Goal: Task Accomplishment & Management: Use online tool/utility

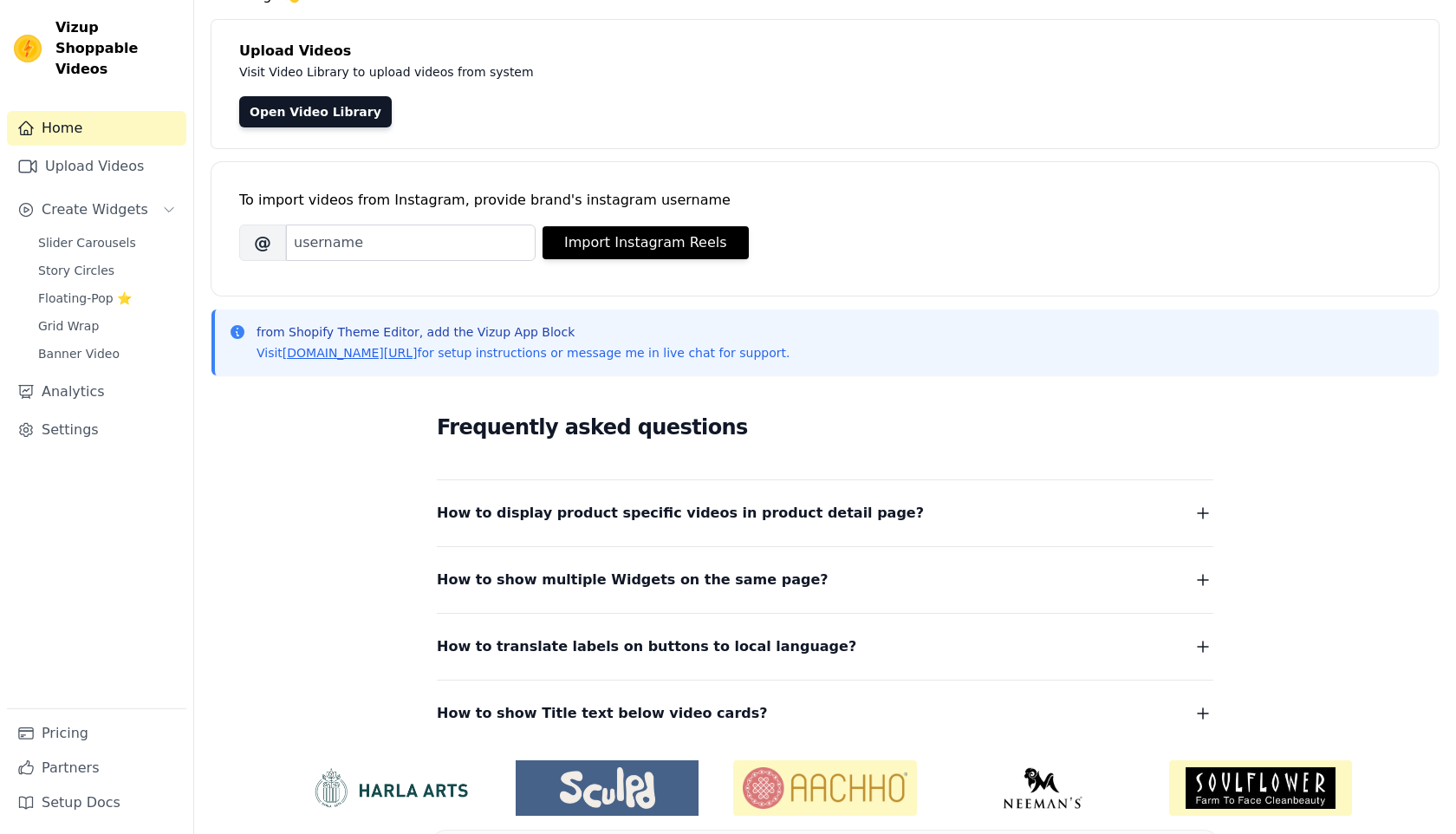
scroll to position [138, 0]
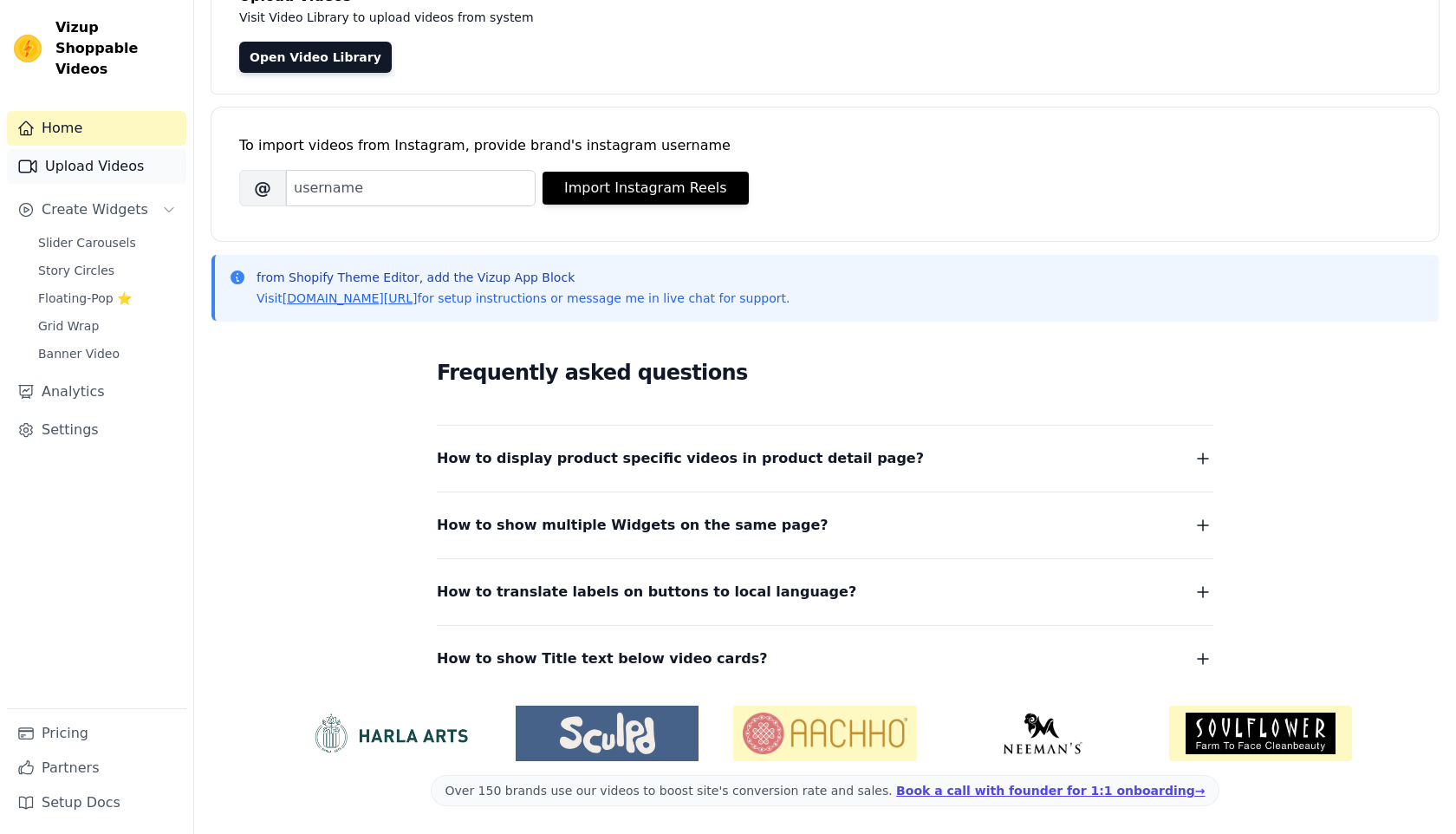
click at [120, 156] on link "Upload Videos" at bounding box center [96, 166] width 179 height 34
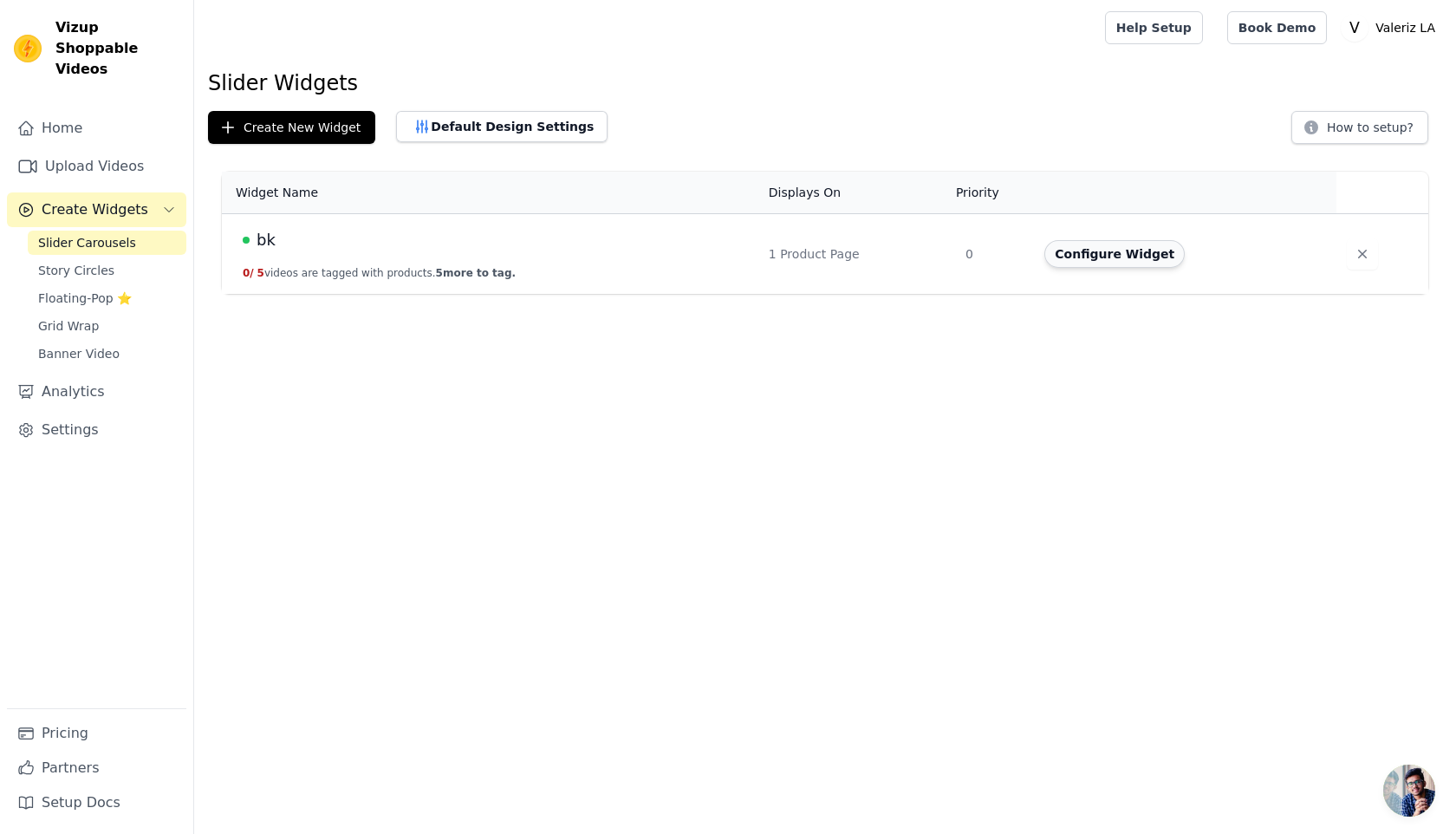
click at [1113, 245] on button "Configure Widget" at bounding box center [1114, 254] width 140 height 28
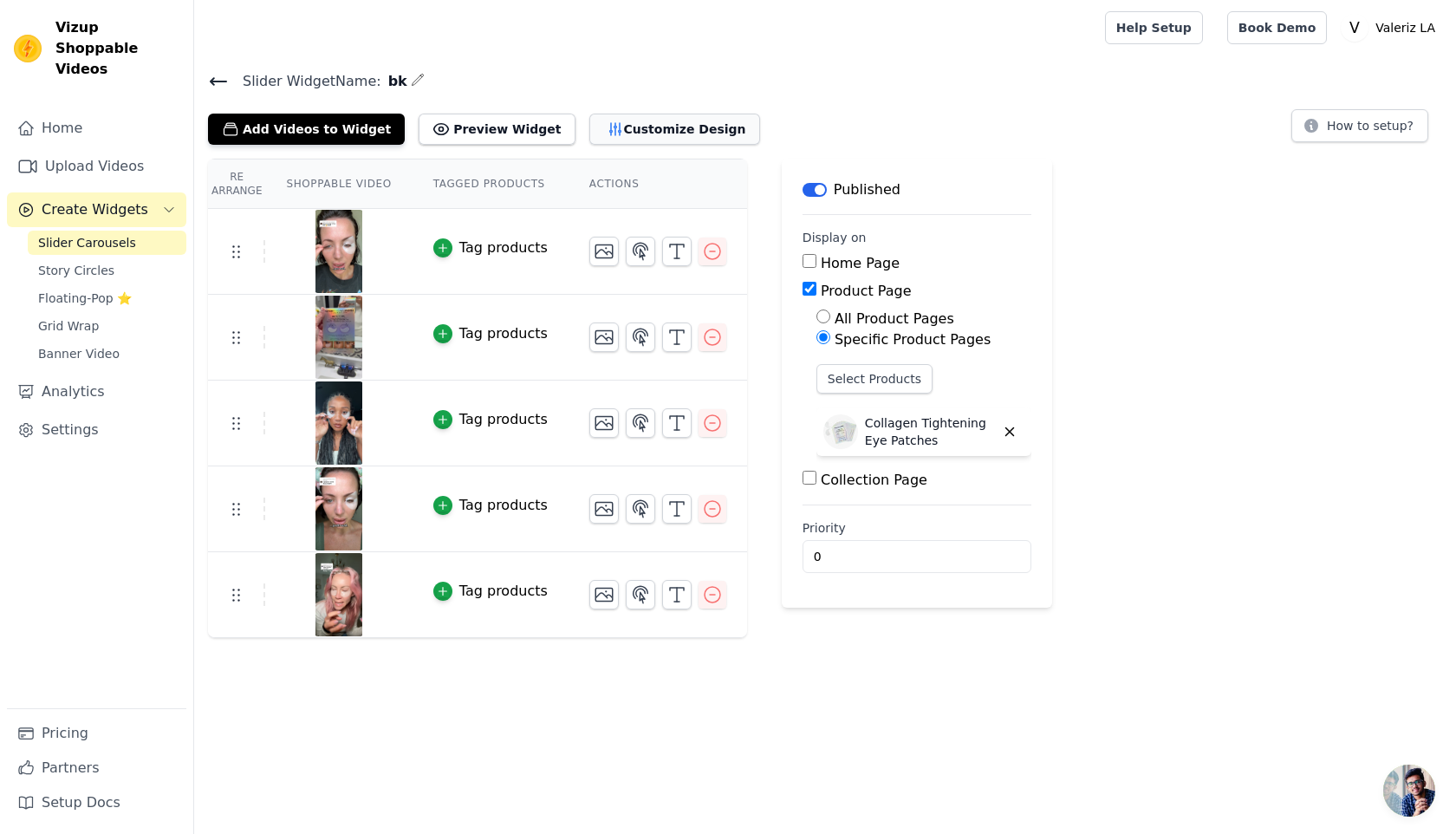
click at [621, 139] on button "Customize Design" at bounding box center [675, 129] width 171 height 31
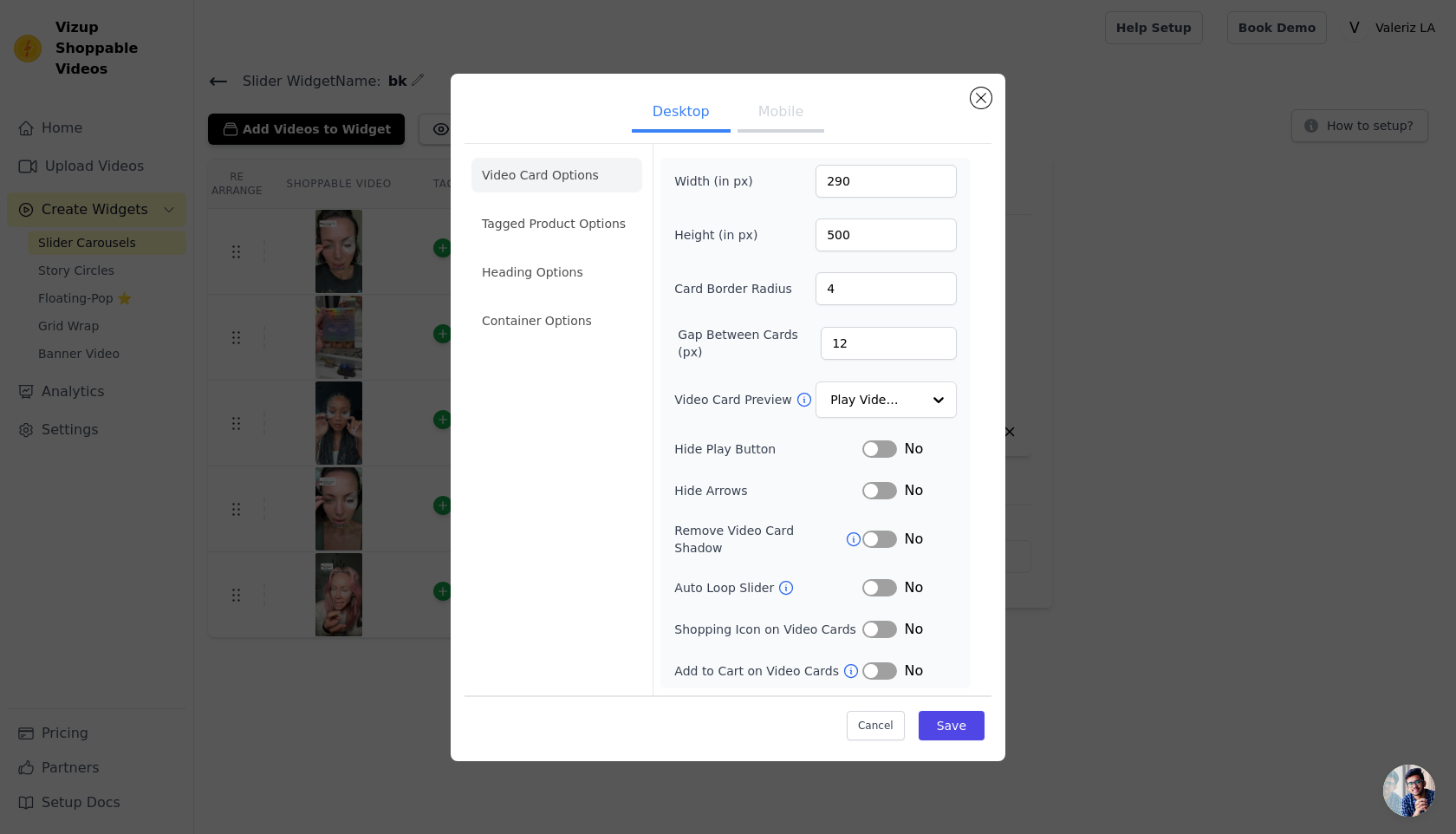
click at [789, 128] on button "Mobile" at bounding box center [780, 114] width 87 height 38
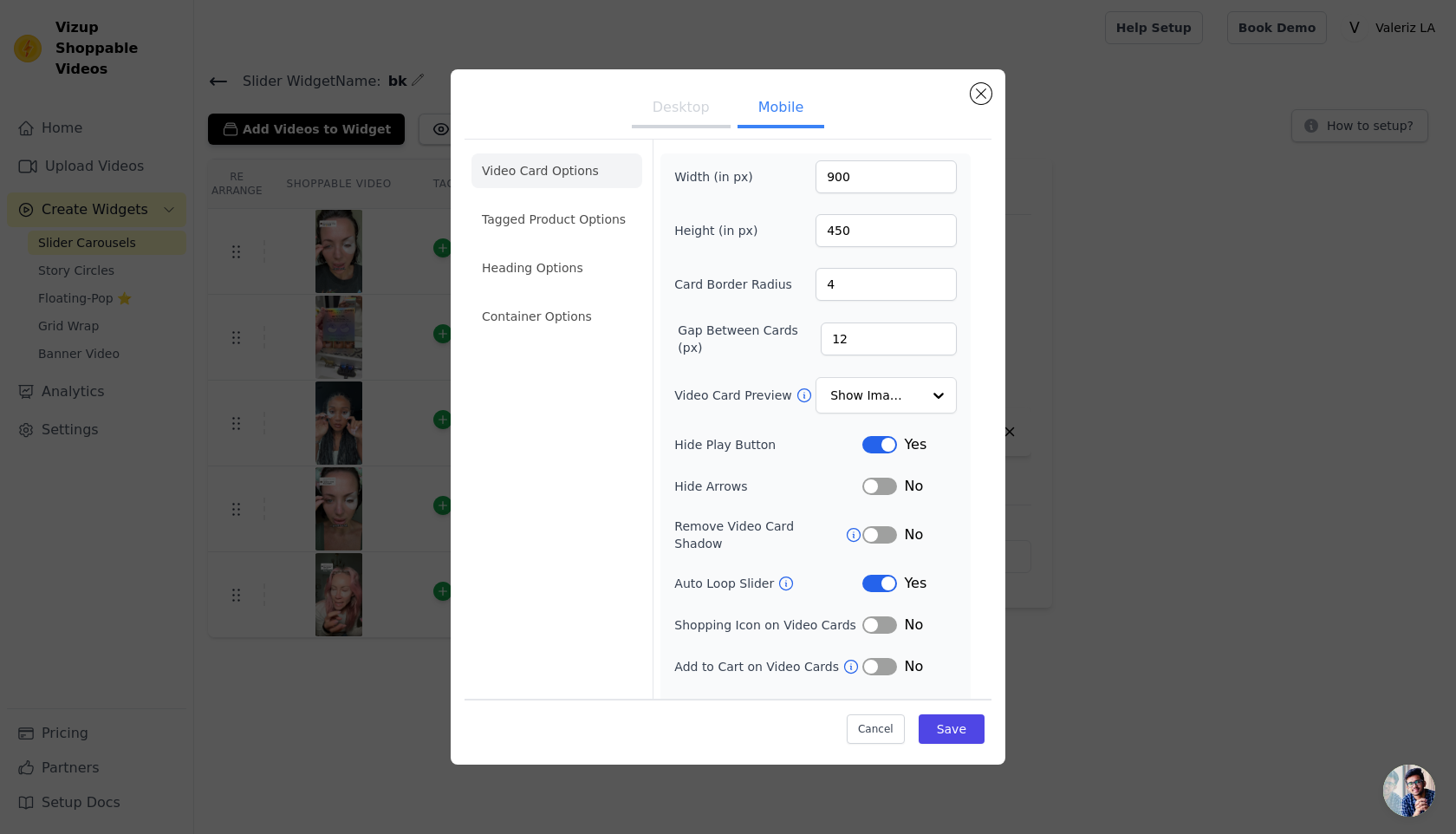
click at [697, 112] on button "Desktop" at bounding box center [681, 109] width 99 height 38
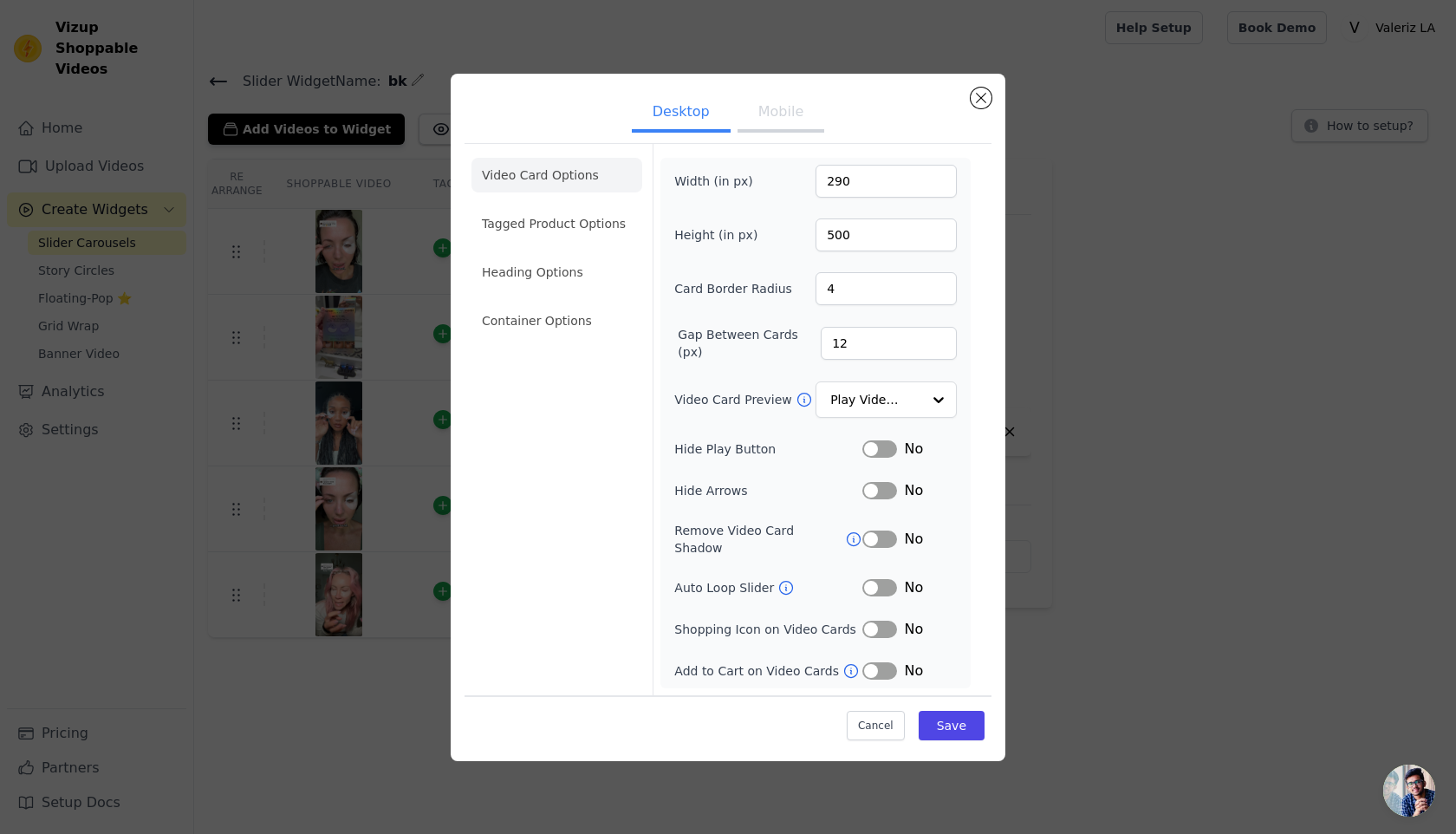
click at [796, 123] on button "Mobile" at bounding box center [780, 114] width 87 height 38
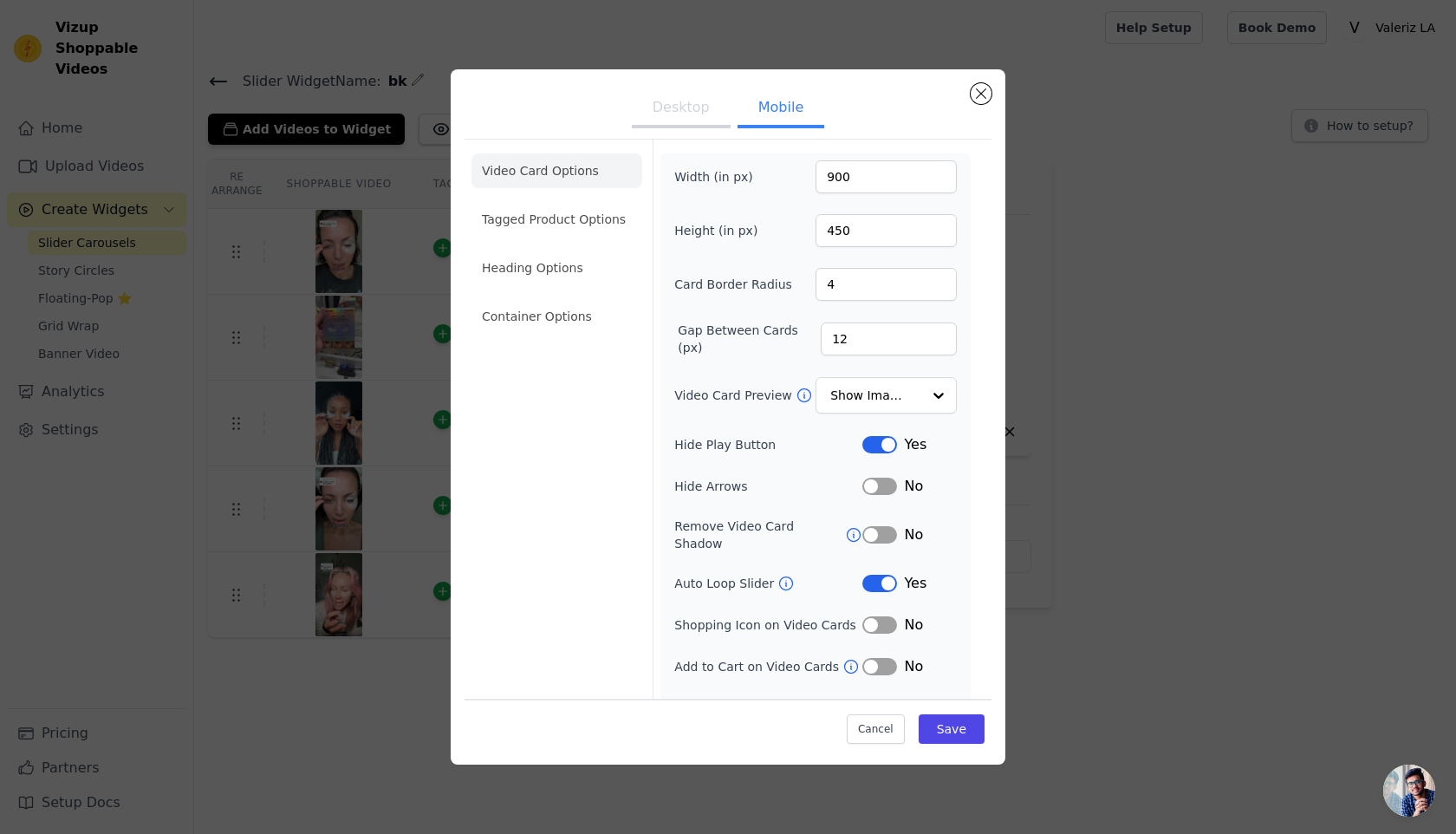
click at [881, 574] on button "Label" at bounding box center [880, 583] width 34 height 17
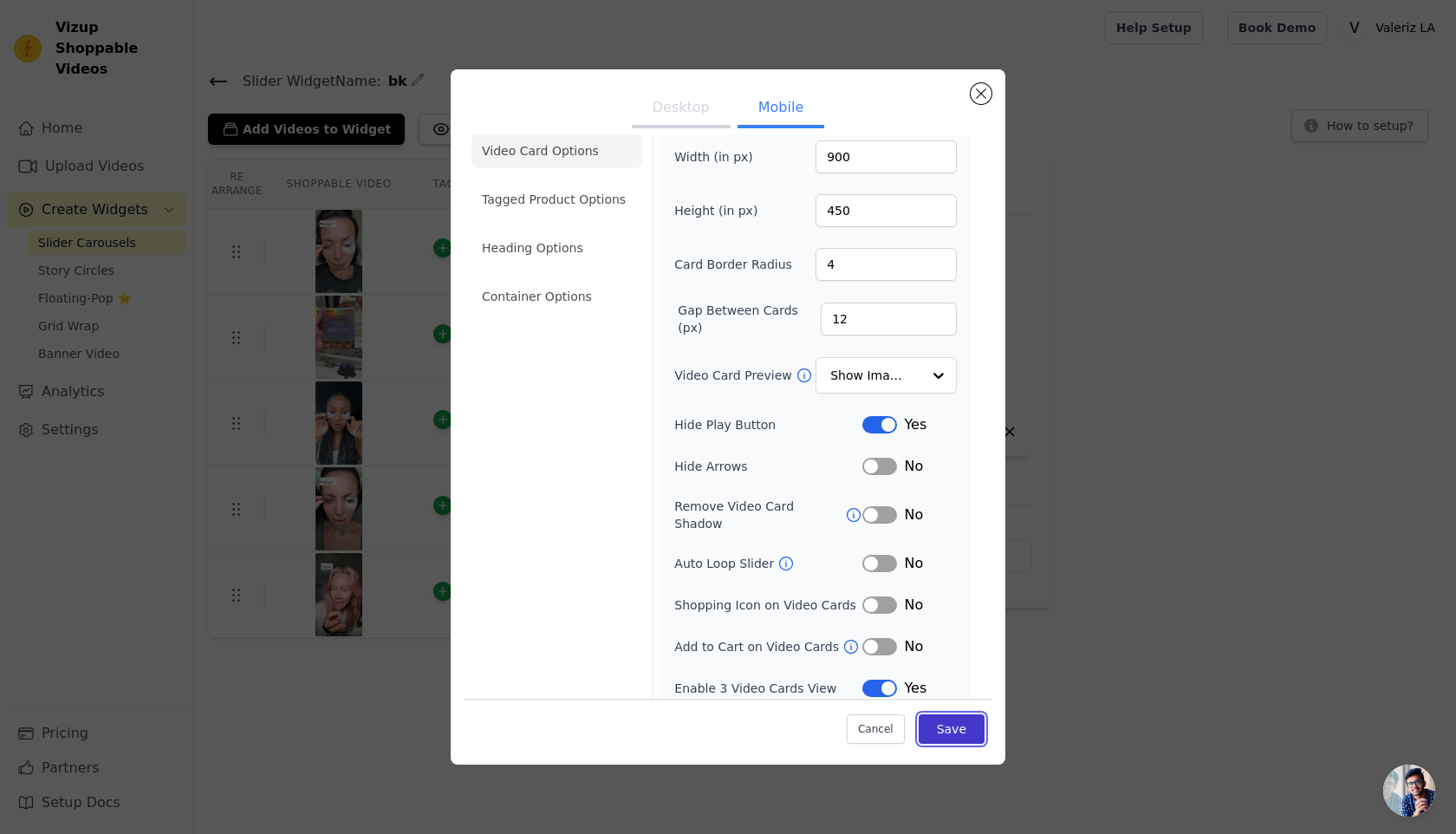
click at [954, 731] on button "Save" at bounding box center [951, 728] width 66 height 30
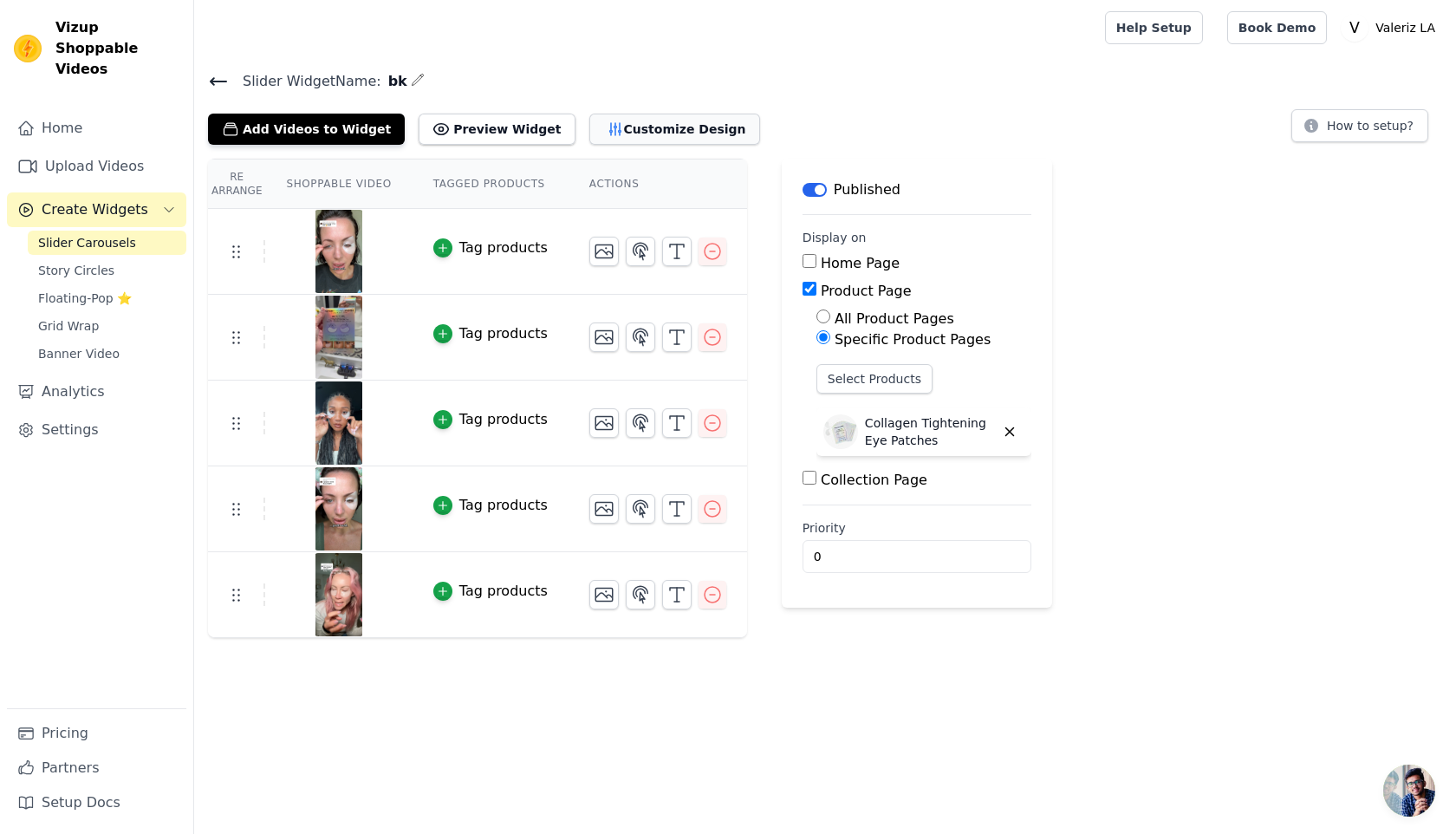
click at [655, 128] on button "Customize Design" at bounding box center [675, 129] width 171 height 31
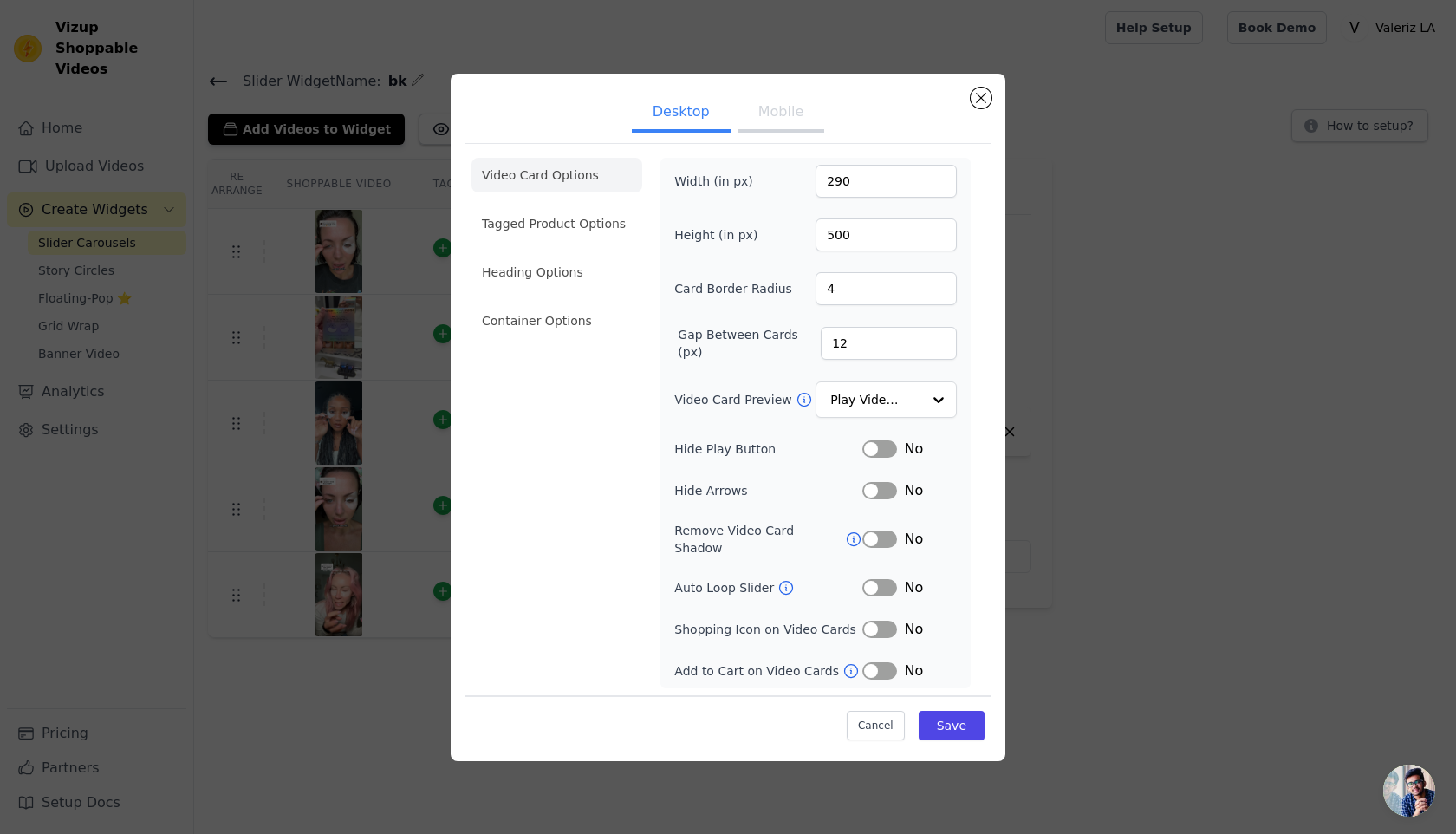
click at [809, 133] on button "Mobile" at bounding box center [780, 114] width 87 height 38
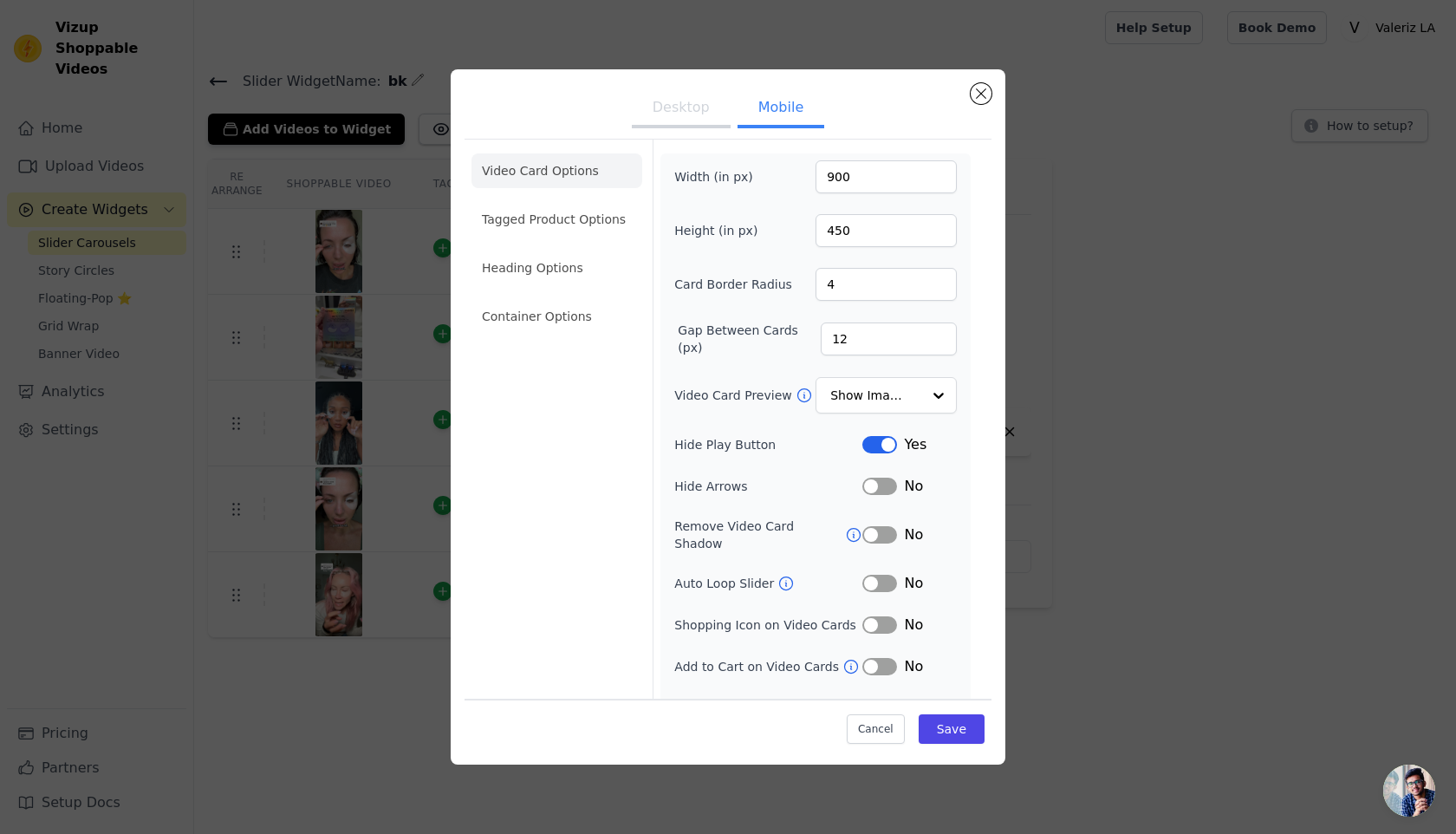
click at [665, 91] on button "Desktop" at bounding box center [681, 109] width 99 height 38
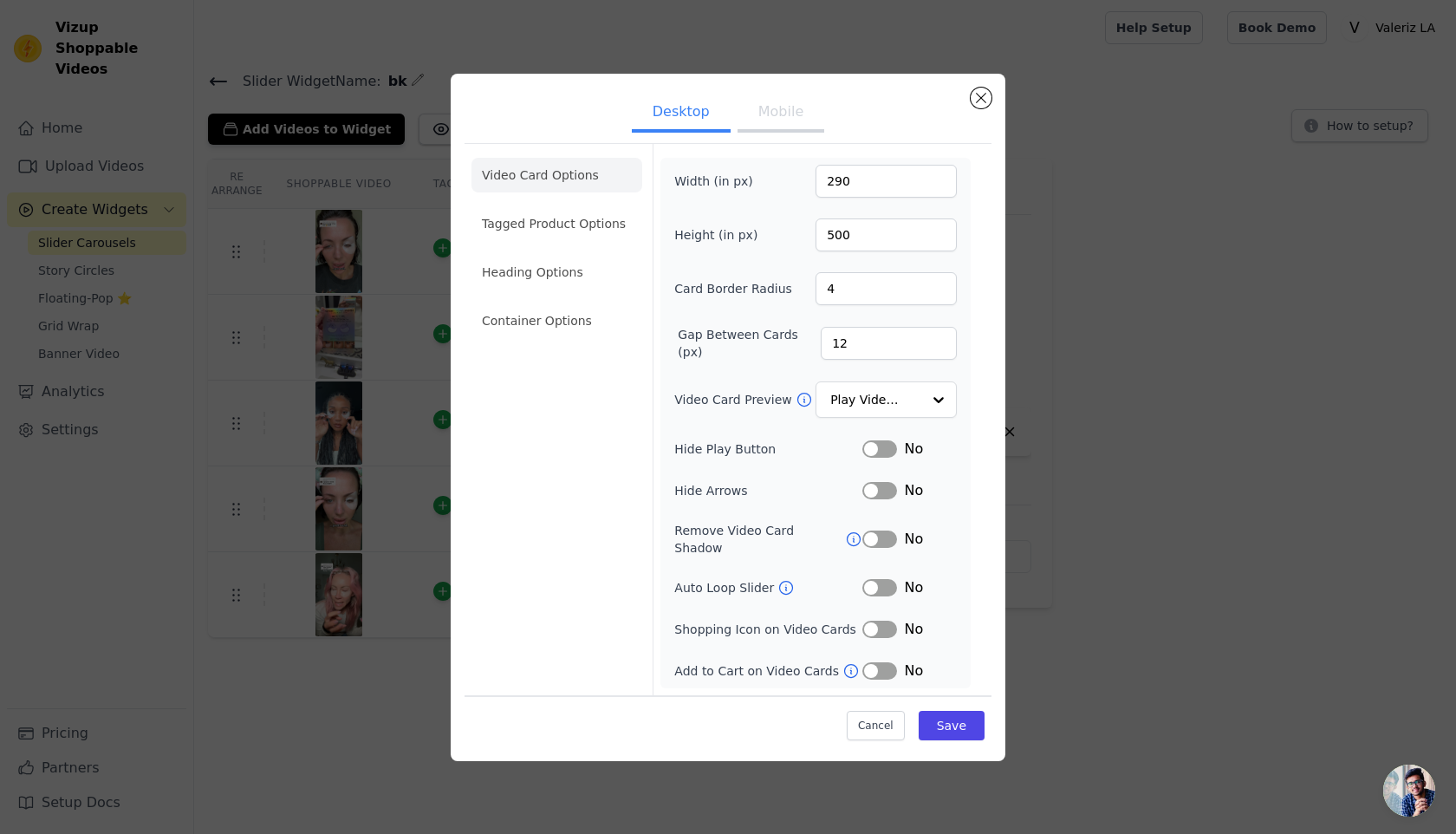
click at [757, 104] on button "Mobile" at bounding box center [780, 114] width 87 height 38
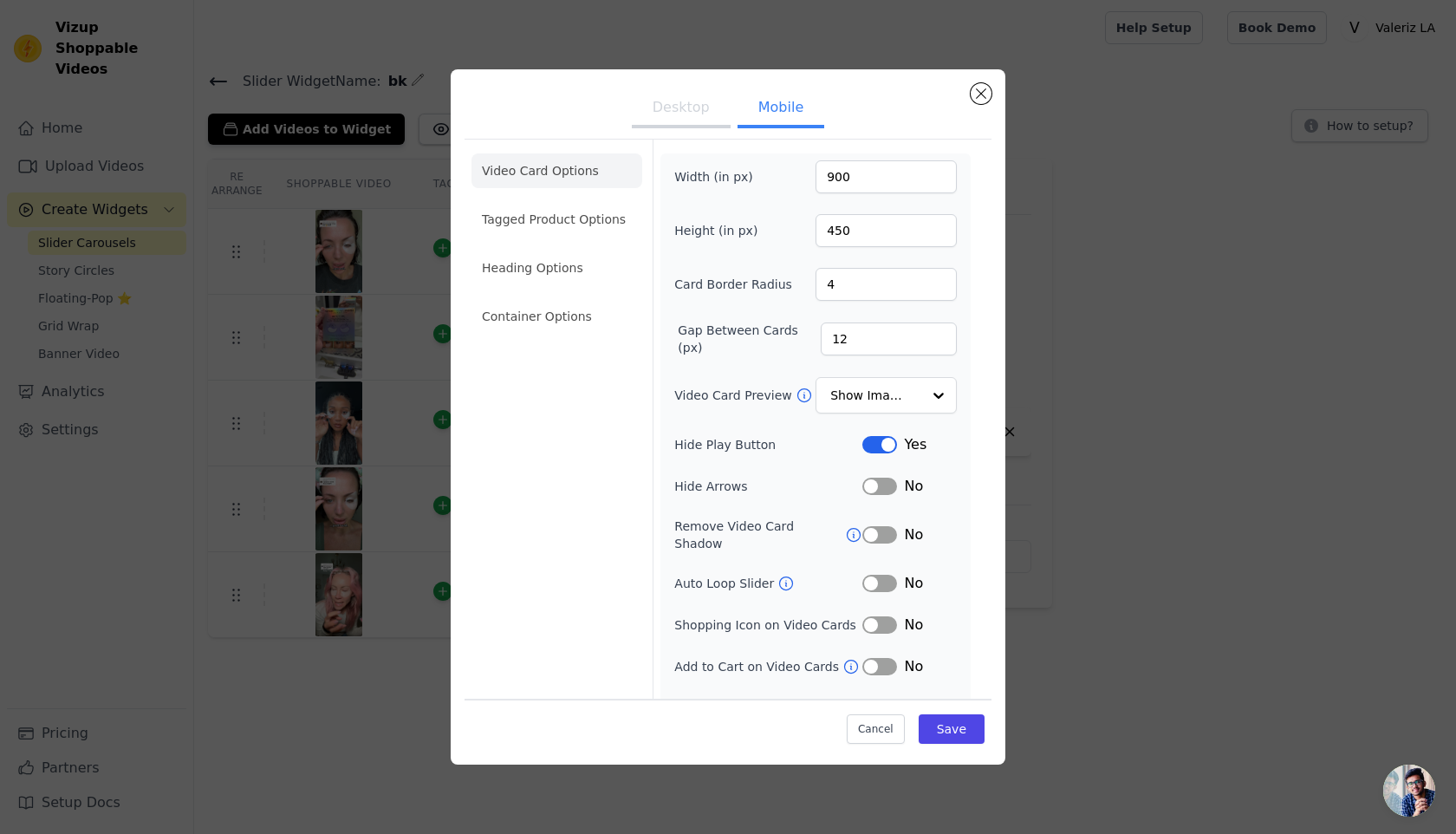
click at [893, 457] on div "Width (in px) 900 Height (in px) 450 Card Border Radius 4 Gap Between Cards (px…" at bounding box center [816, 439] width 282 height 558
click at [891, 445] on button "Label" at bounding box center [880, 445] width 34 height 17
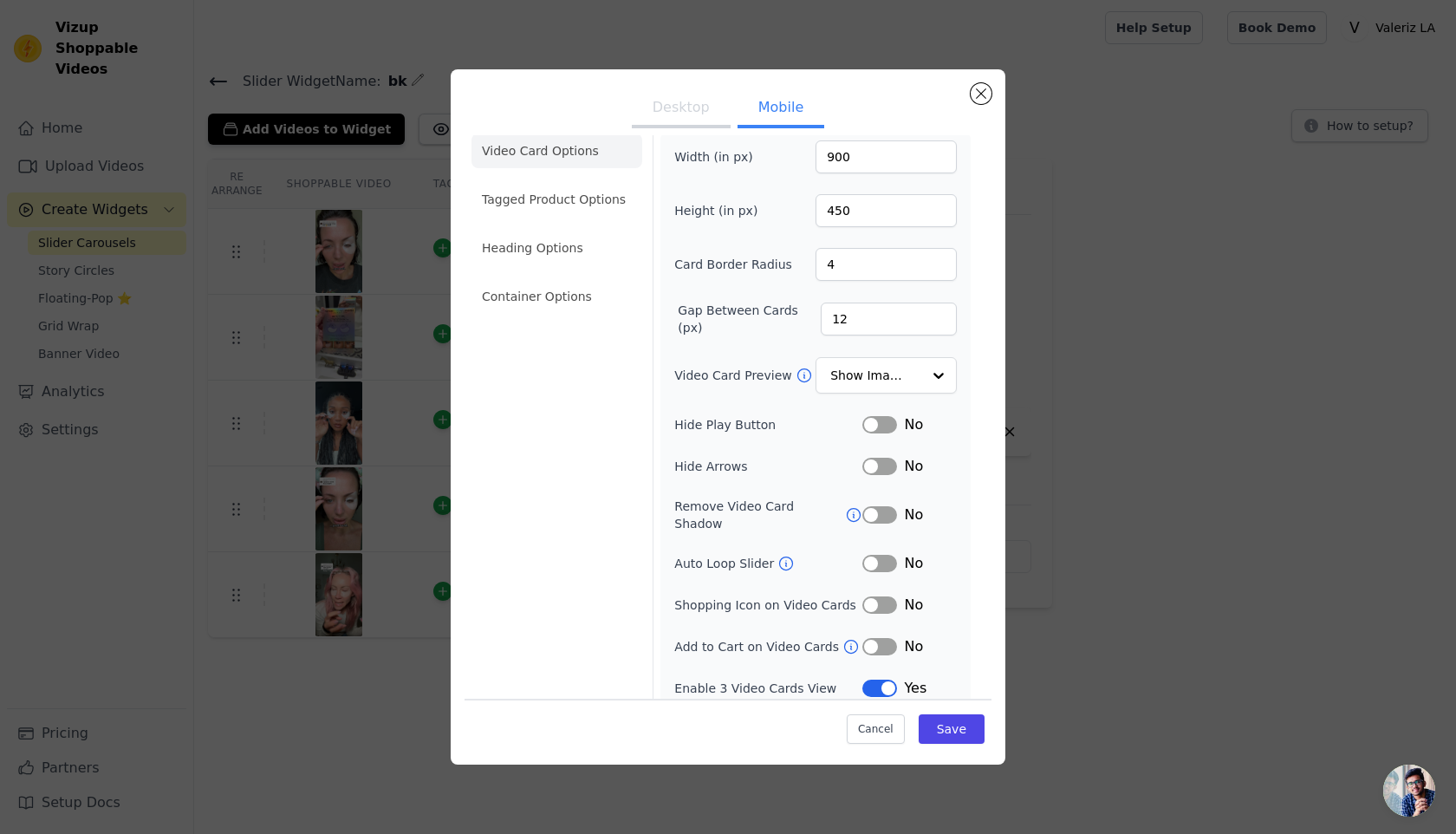
scroll to position [0, 0]
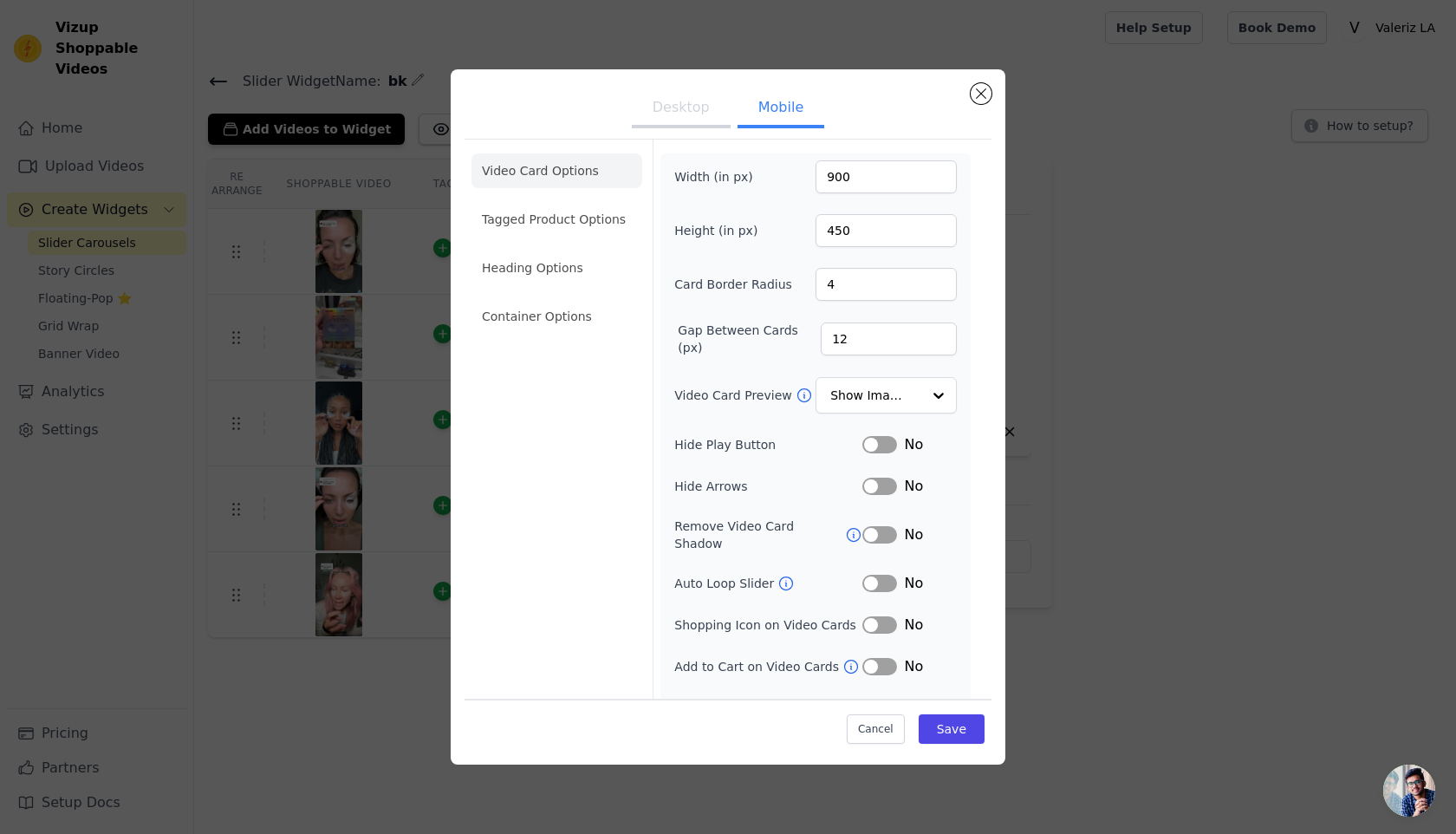
click at [690, 108] on button "Desktop" at bounding box center [681, 109] width 99 height 38
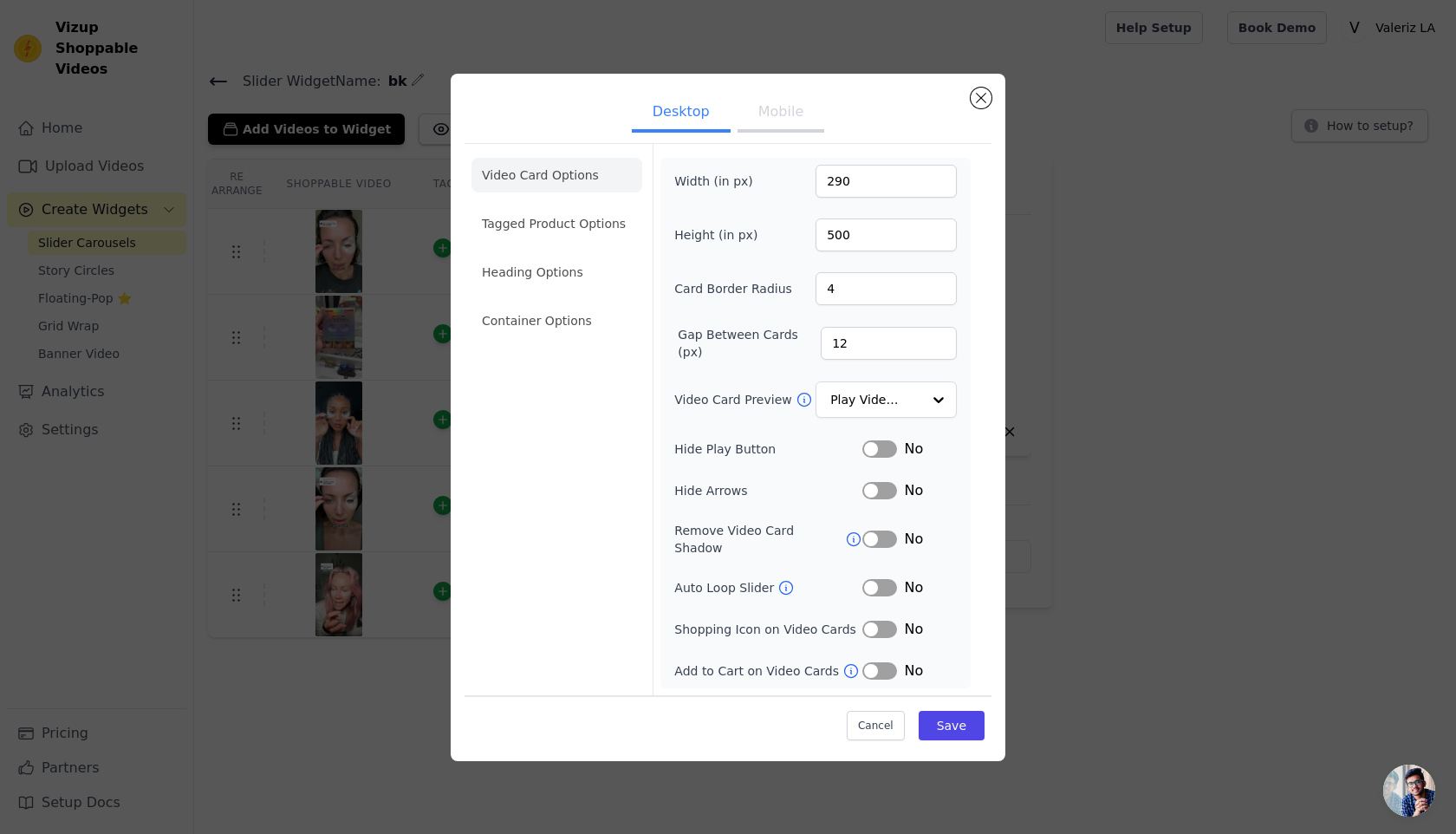
click at [796, 155] on form "Width (in px) 290 Height (in px) 500 Card Border Radius 4 Gap Between Cards (px…" at bounding box center [815, 420] width 325 height 552
click at [781, 133] on button "Mobile" at bounding box center [780, 114] width 87 height 38
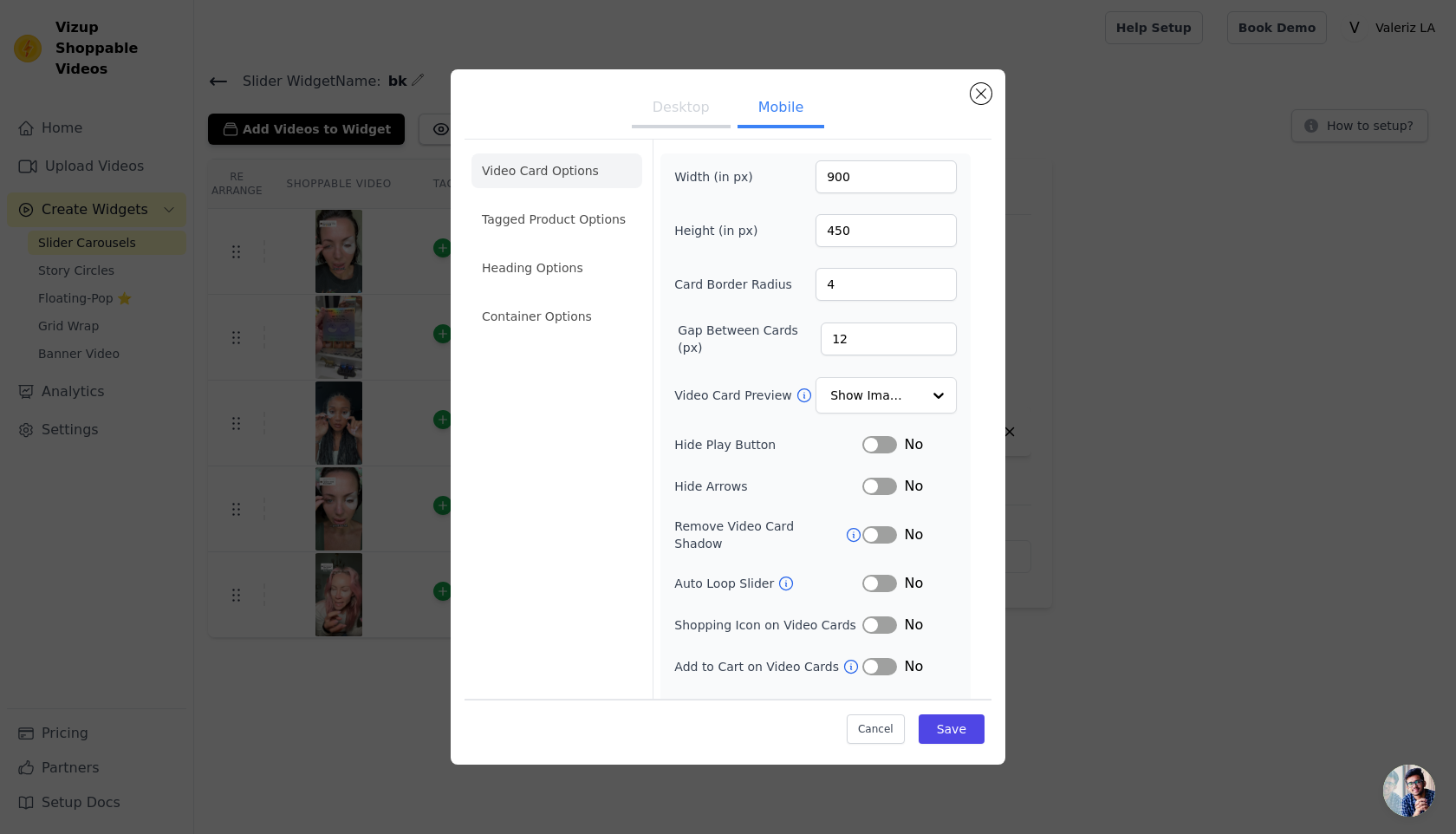
click at [889, 449] on button "Label" at bounding box center [880, 445] width 34 height 17
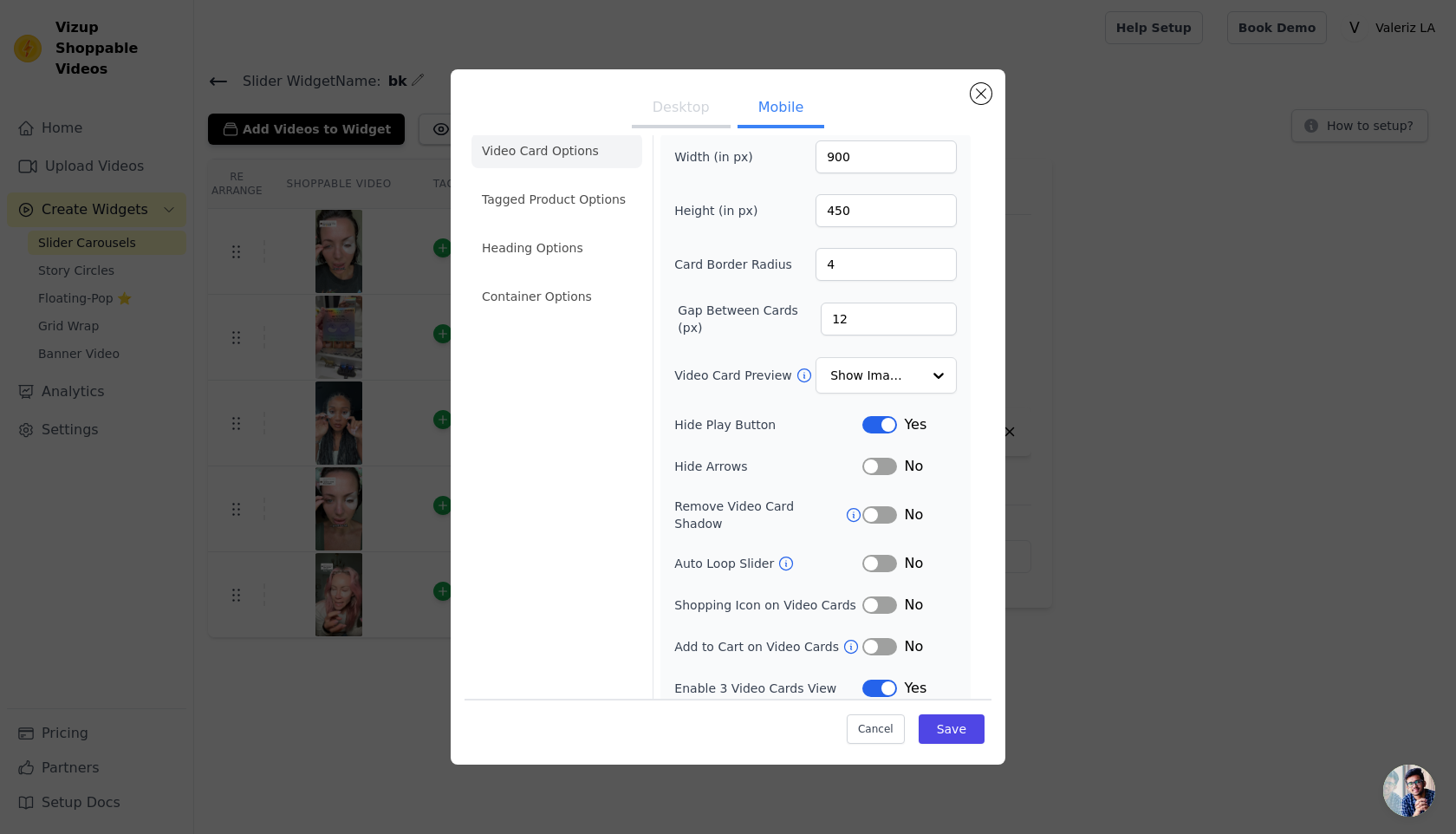
click at [872, 554] on button "Label" at bounding box center [880, 563] width 34 height 17
click at [888, 368] on input "Video Card Preview" at bounding box center [876, 376] width 90 height 34
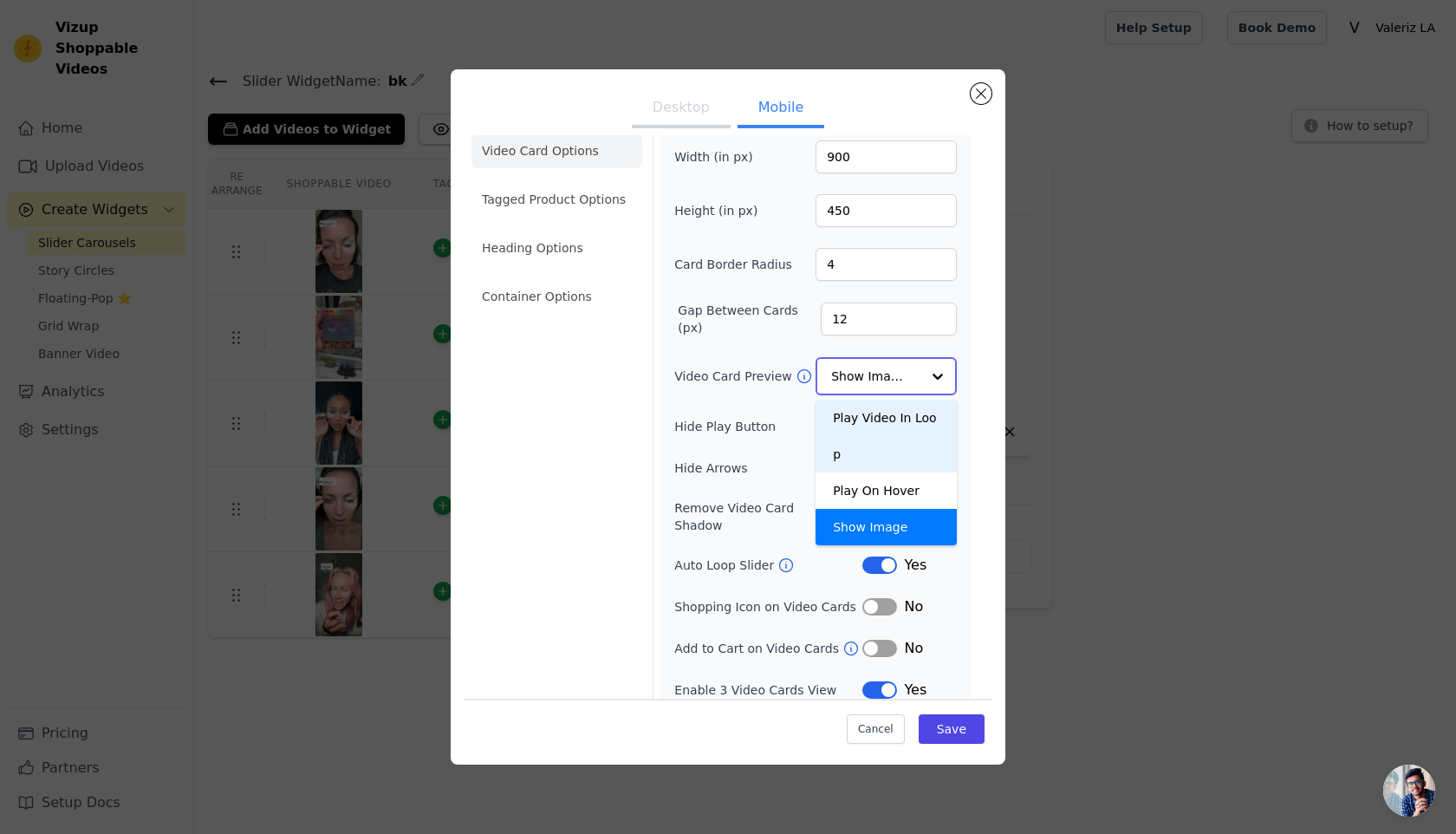
click at [881, 415] on div "Play Video In Loop" at bounding box center [886, 436] width 141 height 73
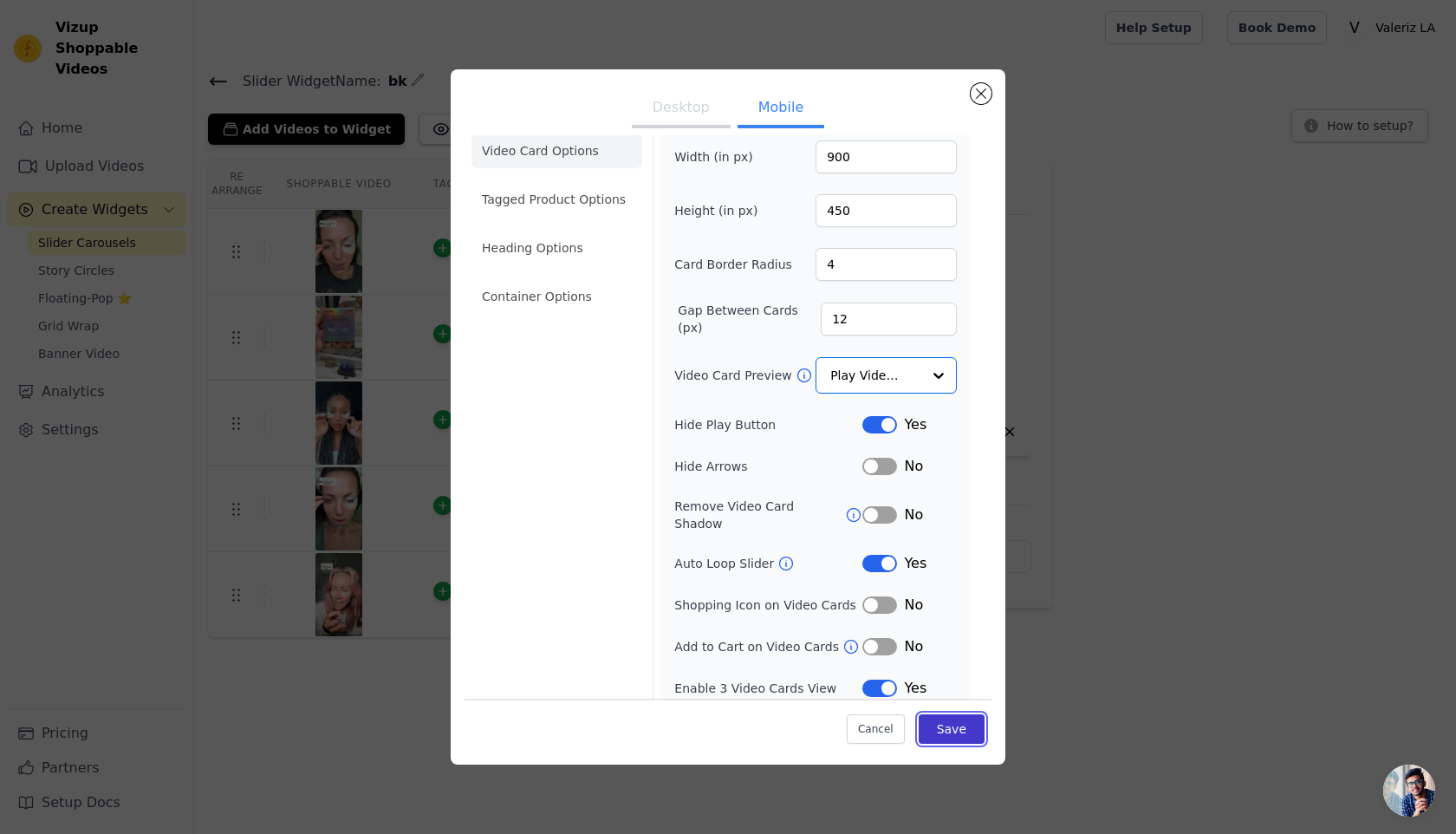
click at [961, 733] on button "Save" at bounding box center [951, 728] width 66 height 30
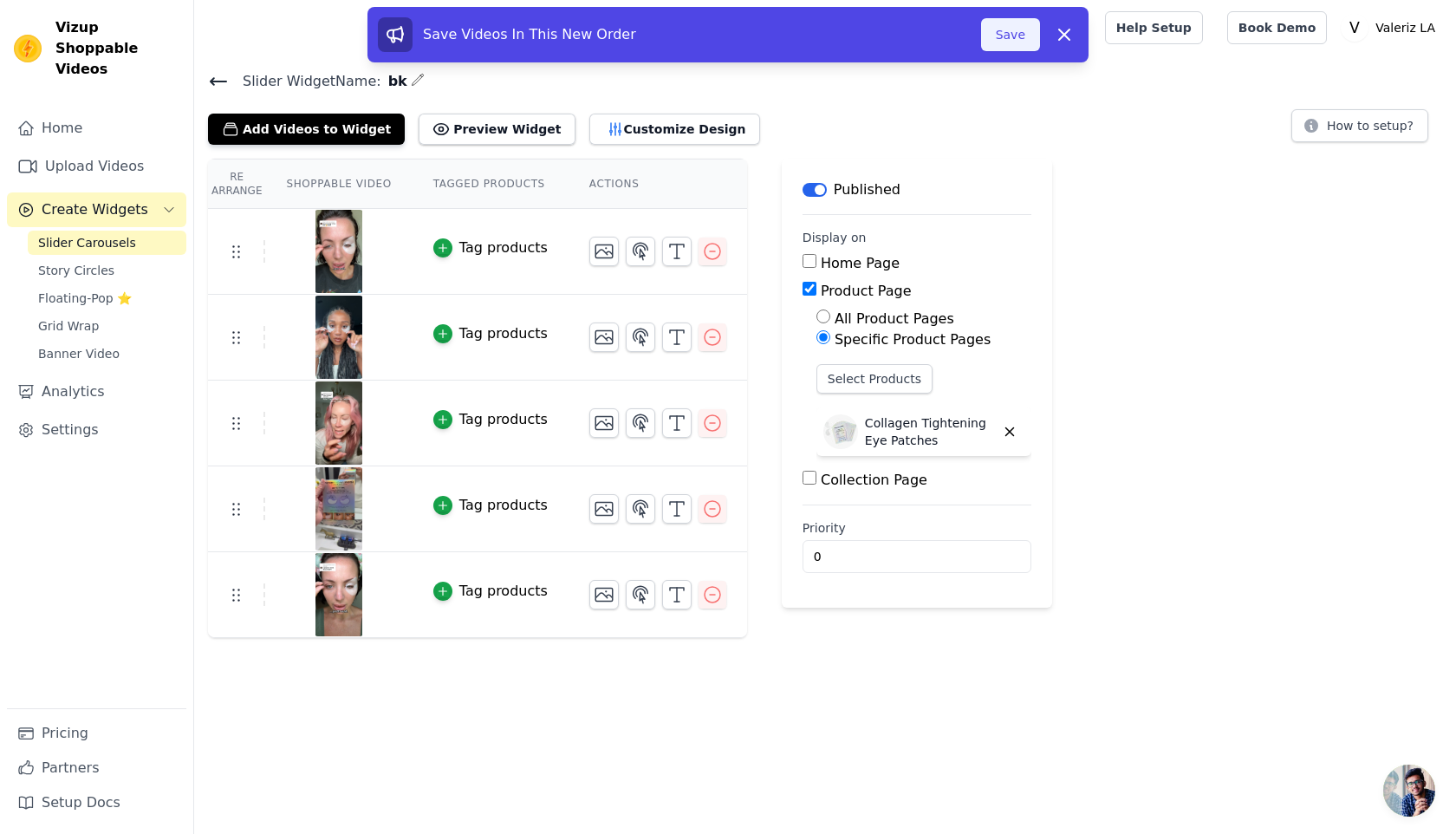
click at [1006, 33] on button "Save" at bounding box center [1010, 34] width 59 height 33
